Goal: Task Accomplishment & Management: Manage account settings

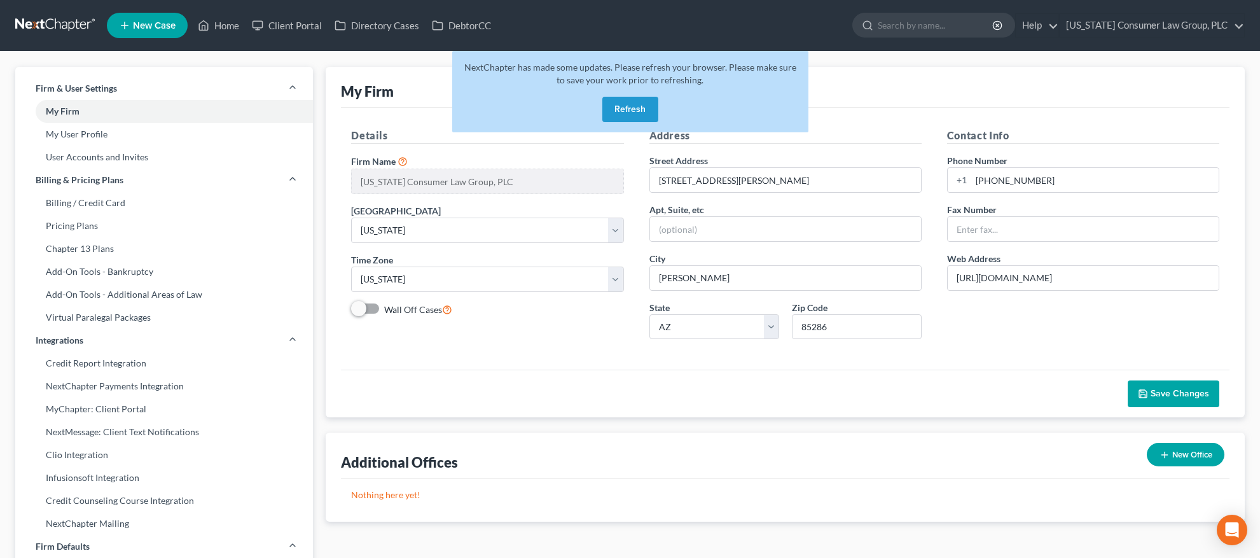
select select "4"
select select "22"
select select "3"
click at [634, 107] on button "Refresh" at bounding box center [630, 109] width 56 height 25
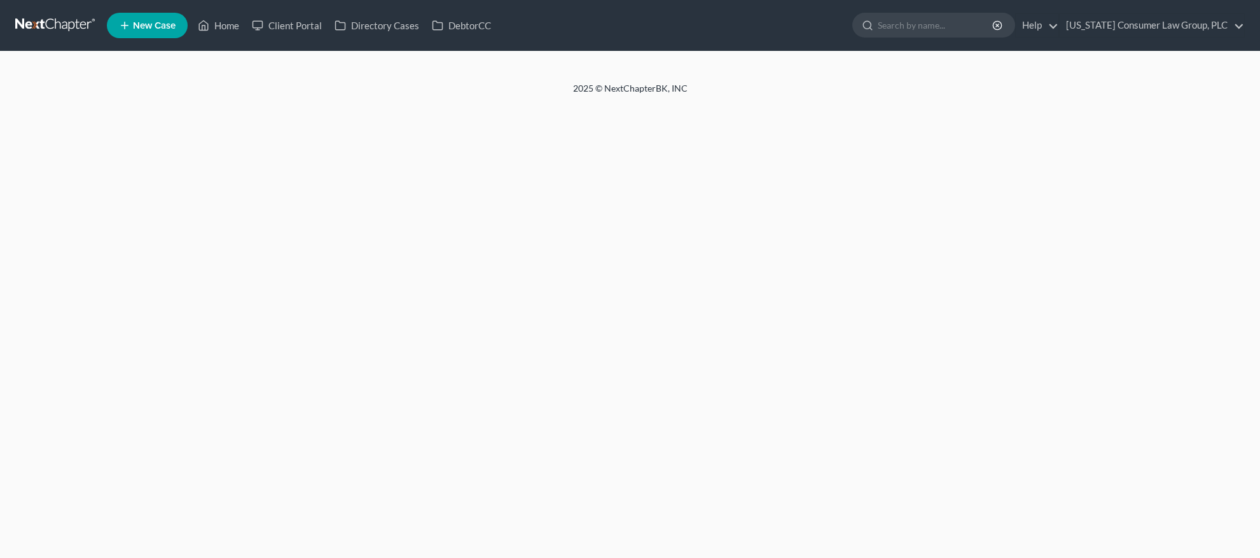
select select "4"
select select "22"
select select "3"
